Goal: Task Accomplishment & Management: Manage account settings

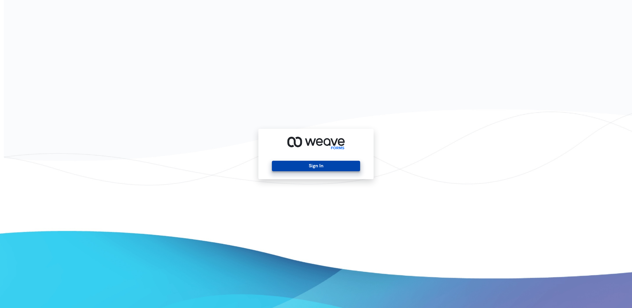
click at [289, 165] on button "Sign In" at bounding box center [316, 166] width 88 height 11
